Goal: Task Accomplishment & Management: Manage account settings

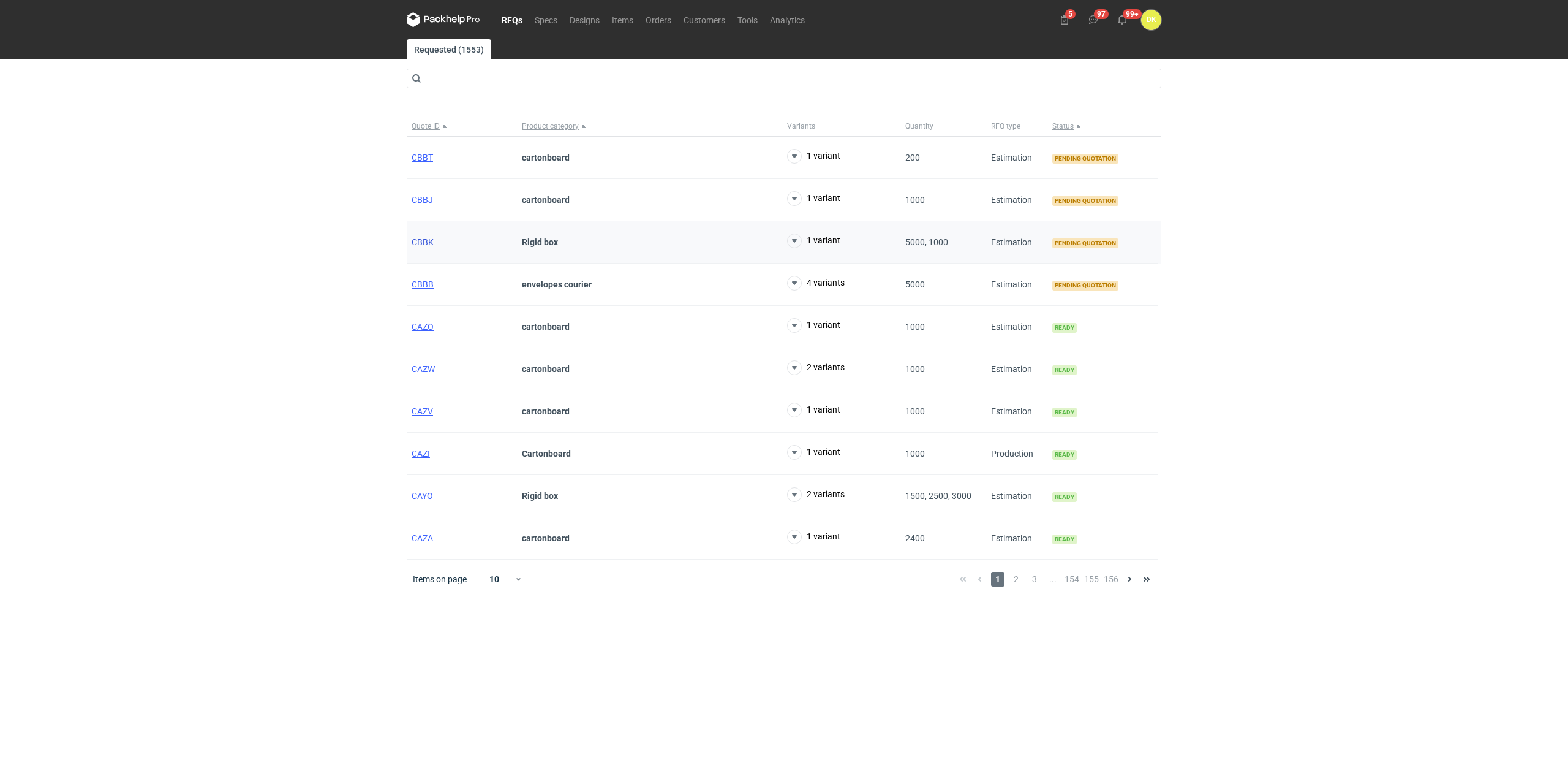
click at [423, 240] on span "CBBK" at bounding box center [423, 241] width 22 height 10
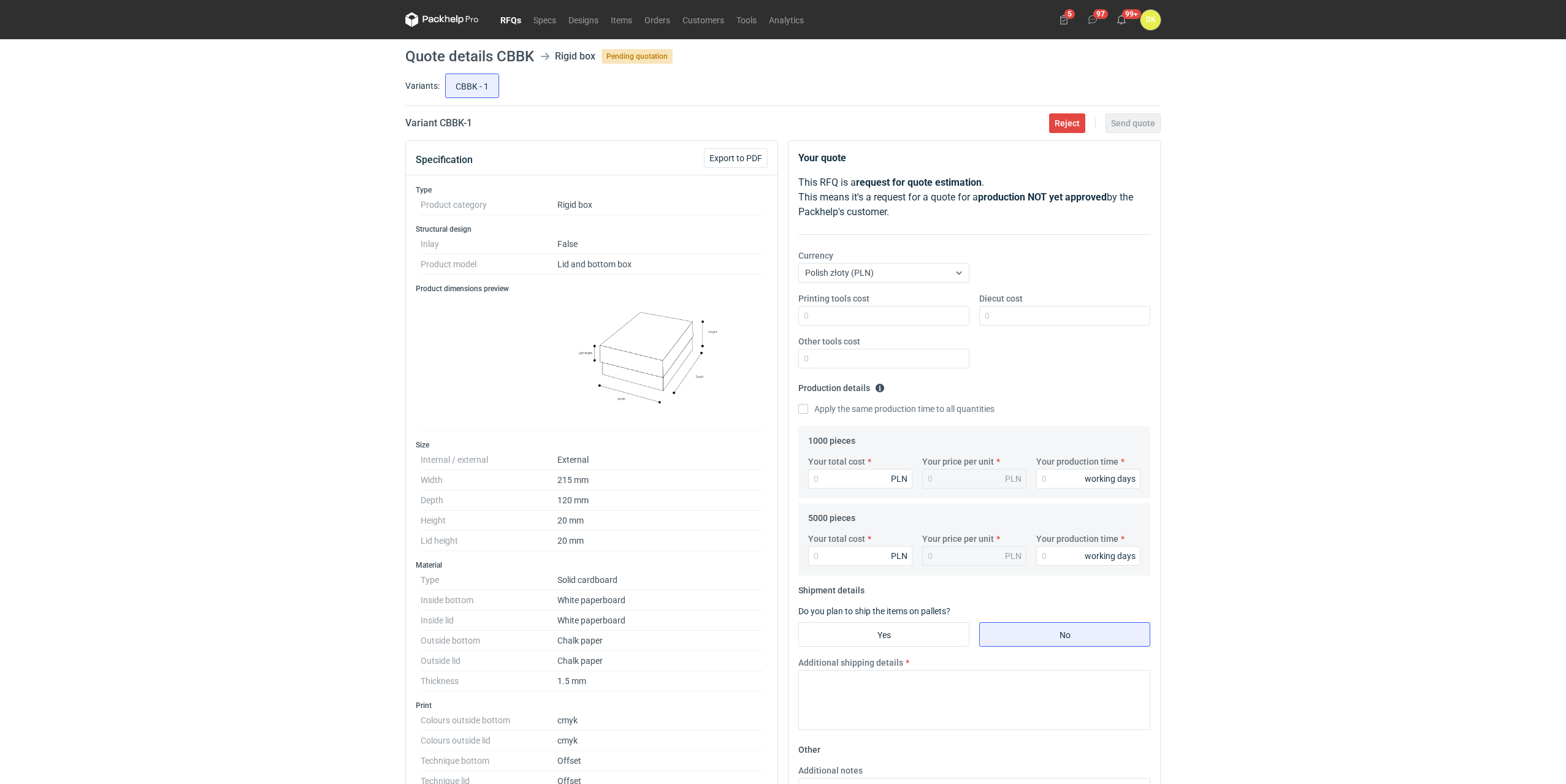
click at [512, 21] on link "RFQs" at bounding box center [511, 20] width 33 height 14
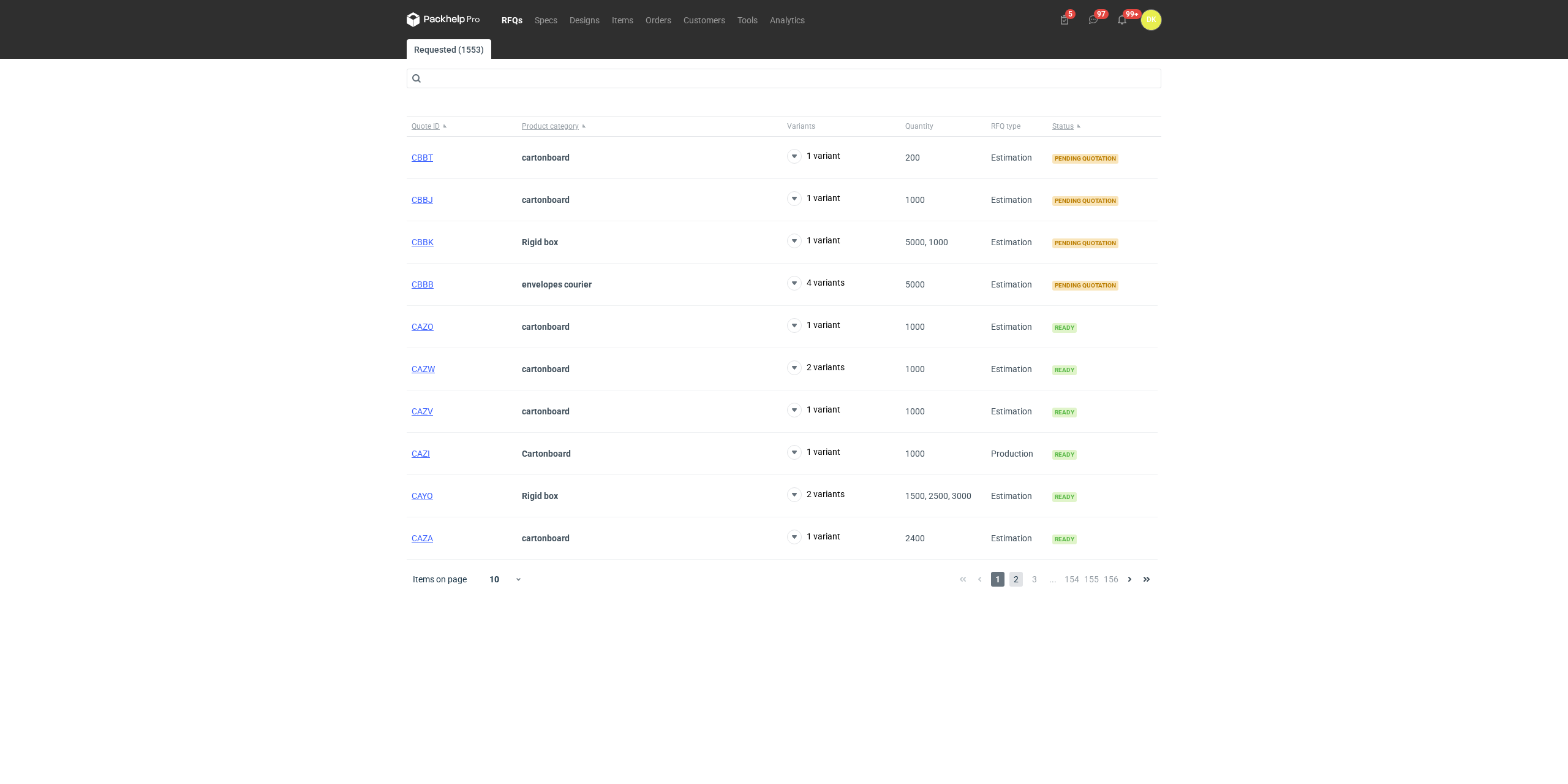
click at [1016, 582] on span "2" at bounding box center [1016, 579] width 14 height 14
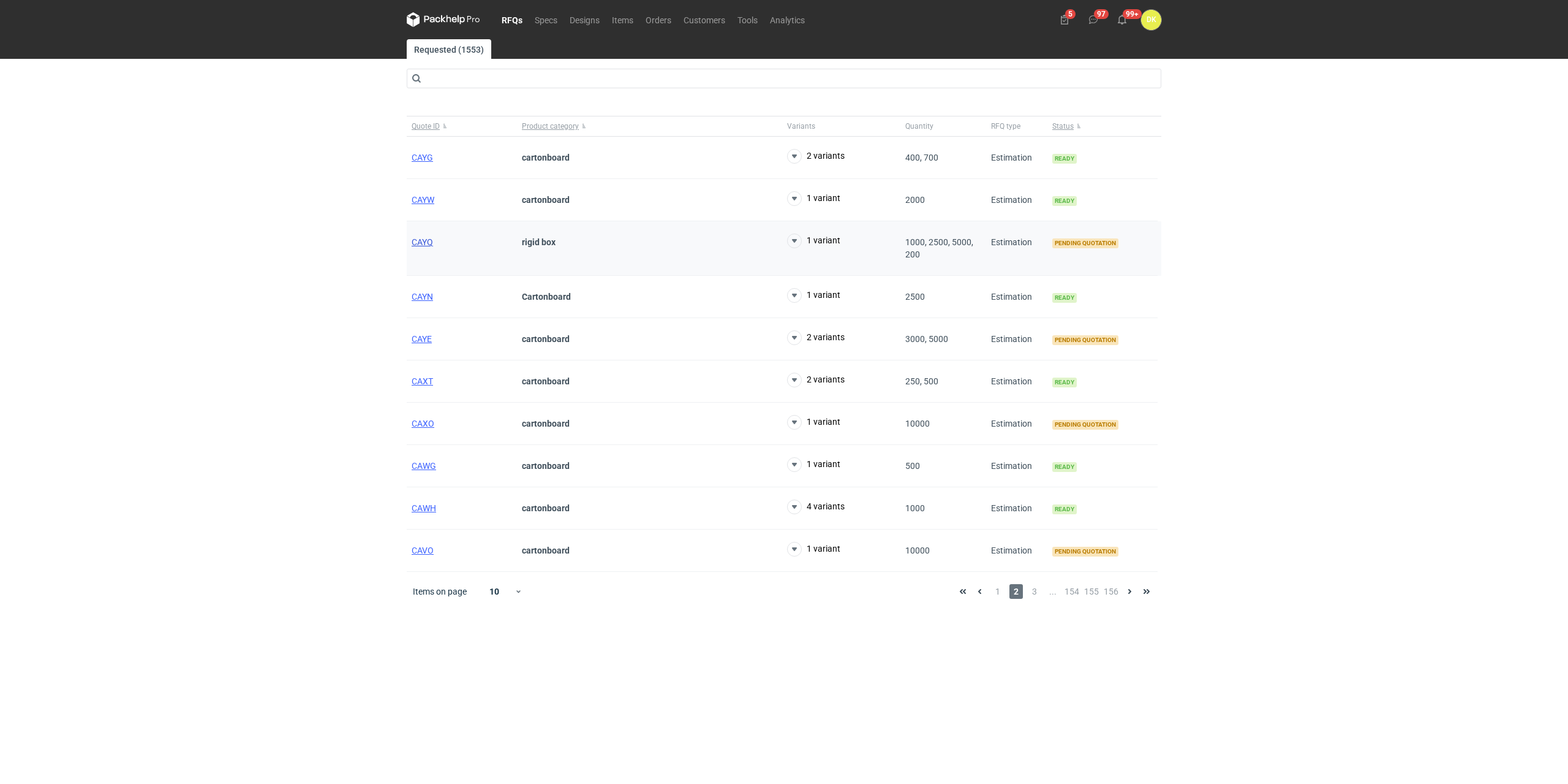
click at [424, 241] on span "CAYQ" at bounding box center [422, 241] width 22 height 10
